Goal: Find specific page/section: Find specific page/section

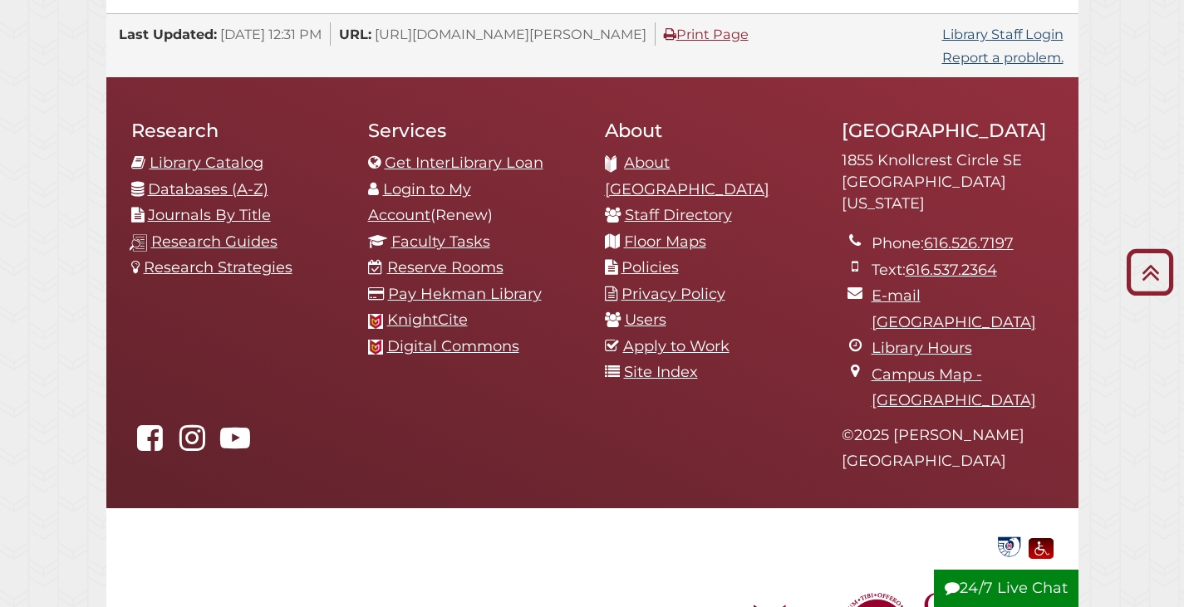
scroll to position [1797, 0]
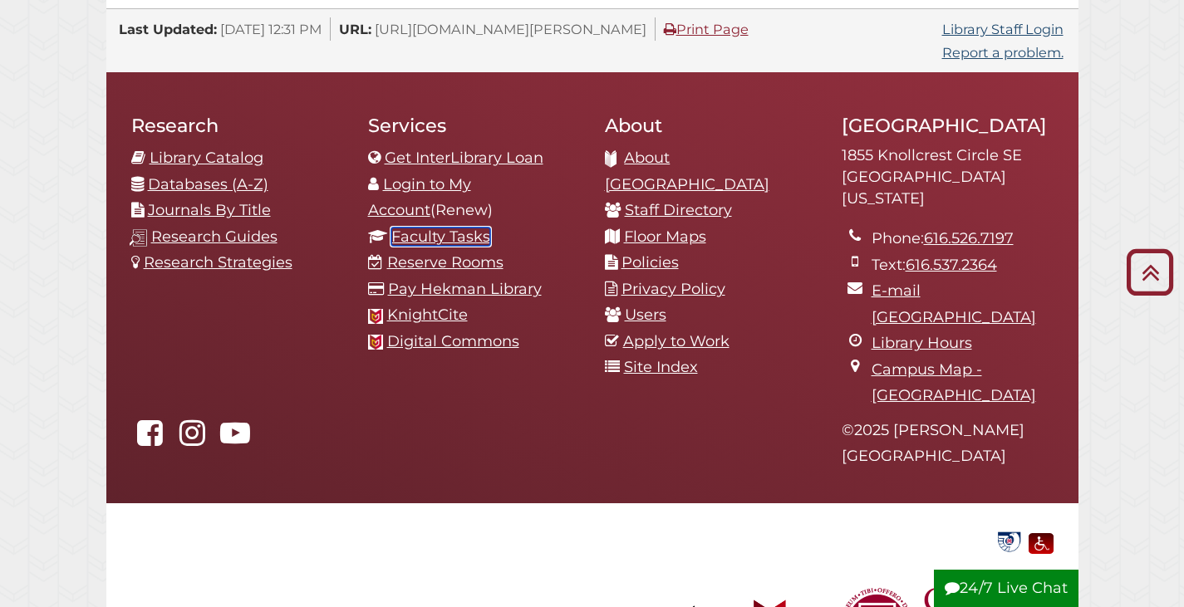
click at [405, 228] on link "Faculty Tasks" at bounding box center [440, 237] width 99 height 18
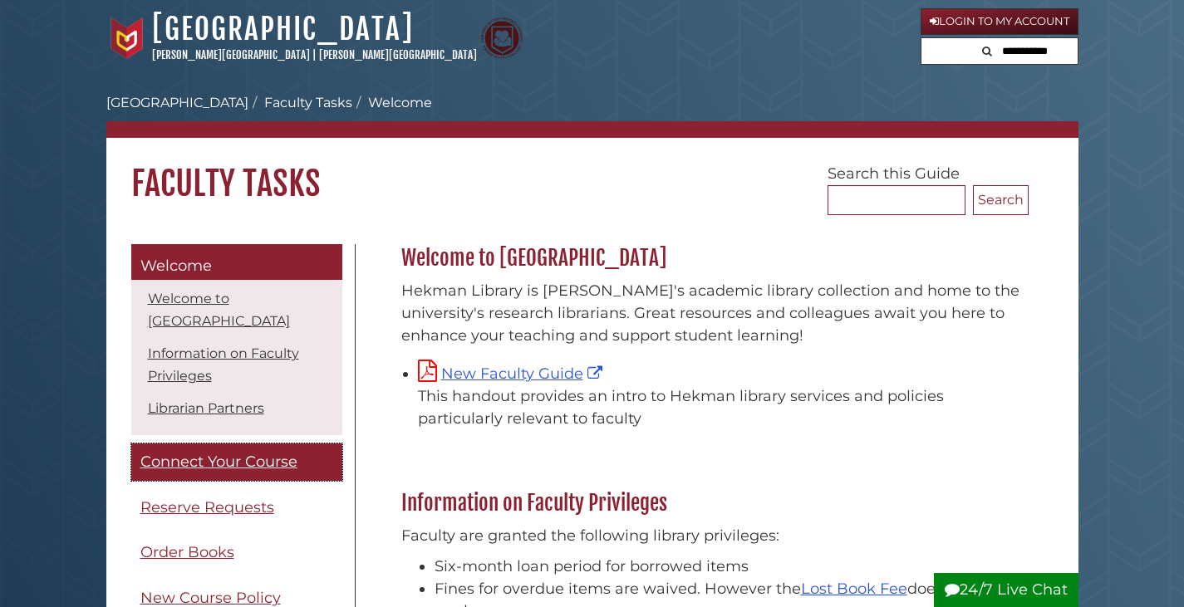
click at [219, 458] on span "Connect Your Course" at bounding box center [218, 462] width 157 height 18
